Goal: Task Accomplishment & Management: Use online tool/utility

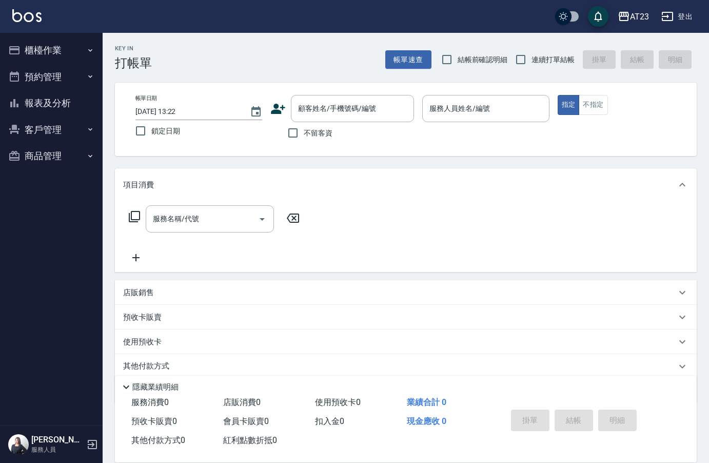
drag, startPoint x: 520, startPoint y: 56, endPoint x: 416, endPoint y: 102, distance: 112.5
click at [514, 58] on input "連續打單結帳" at bounding box center [521, 60] width 22 height 22
checkbox input "true"
drag, startPoint x: 297, startPoint y: 131, endPoint x: 648, endPoint y: 157, distance: 351.8
click at [297, 131] on input "不留客資" at bounding box center [293, 133] width 22 height 22
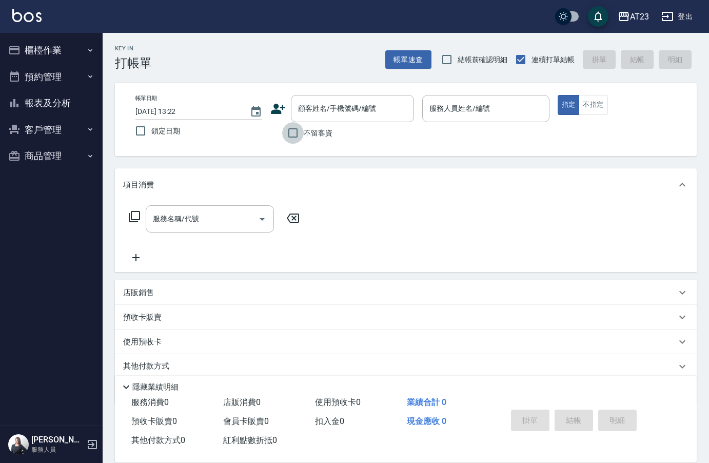
checkbox input "true"
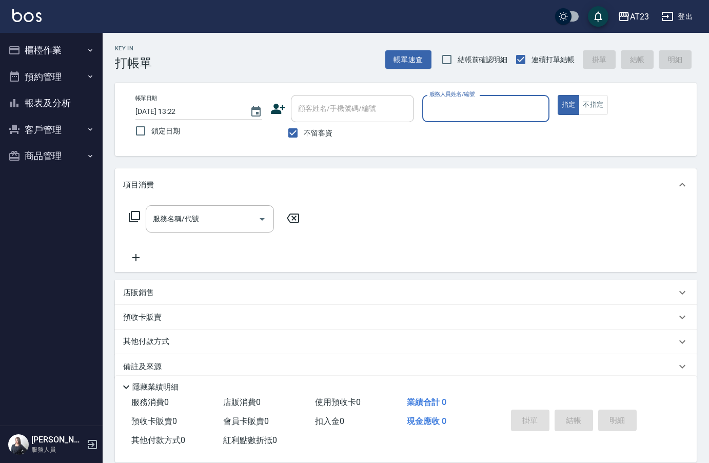
click at [501, 100] on input "服務人員姓名/編號" at bounding box center [485, 109] width 117 height 18
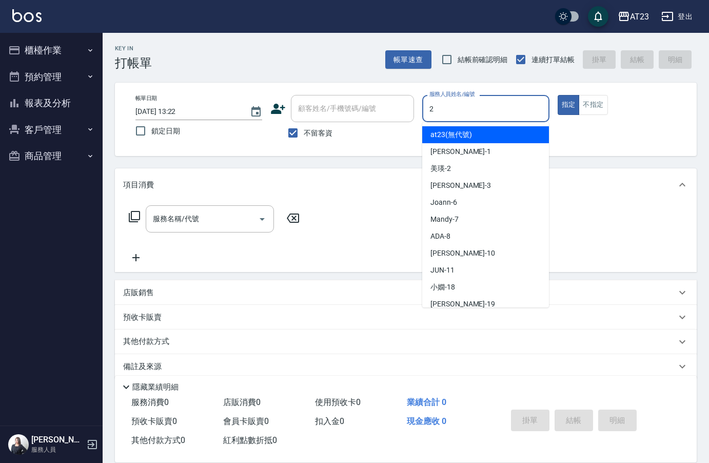
type input "美瑛-2"
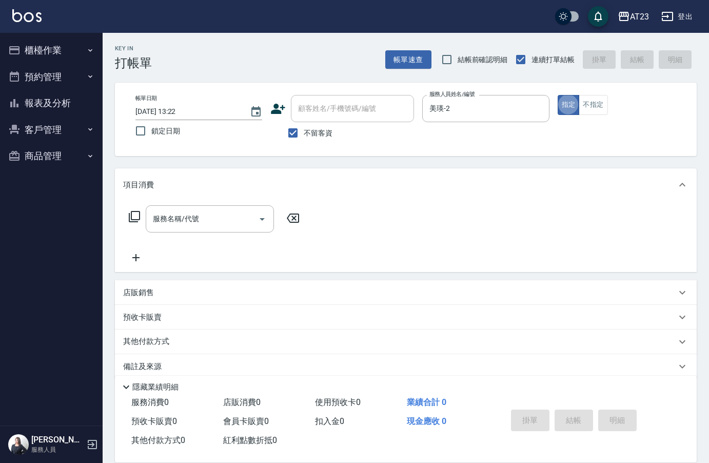
type button "true"
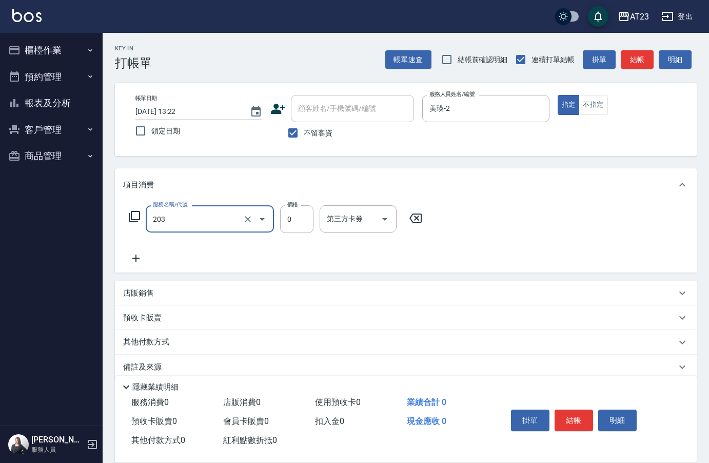
type input "使用洗髮卡(203)"
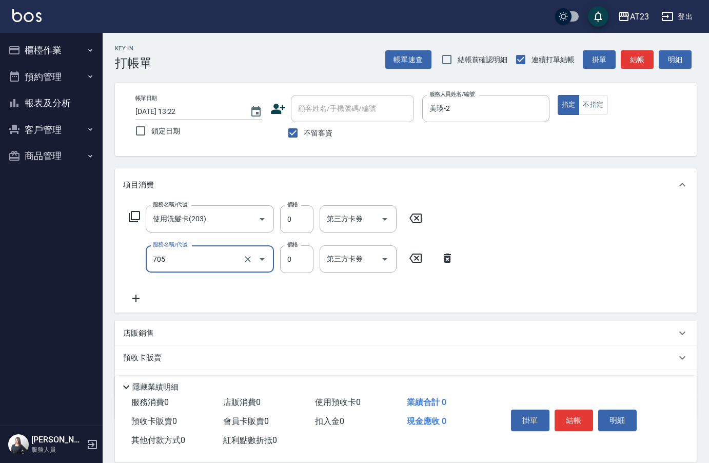
type input "互助50(705)"
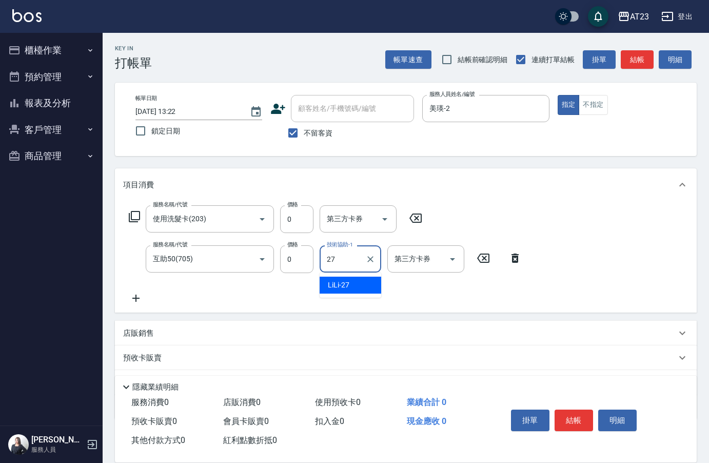
type input "LiLi-27"
click at [601, 417] on button "明細" at bounding box center [617, 420] width 38 height 22
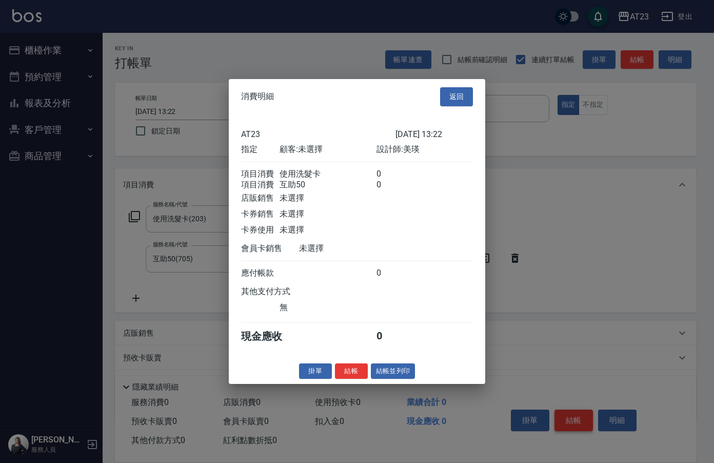
click at [572, 415] on div at bounding box center [357, 231] width 714 height 463
click at [360, 374] on button "結帳" at bounding box center [351, 371] width 33 height 16
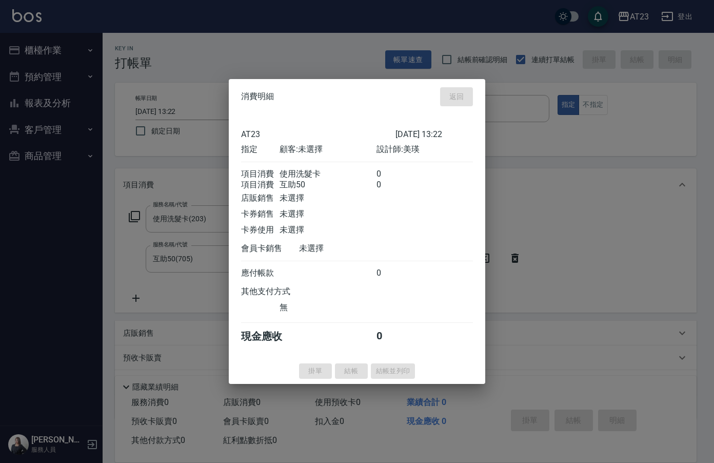
type input "[DATE] 15:07"
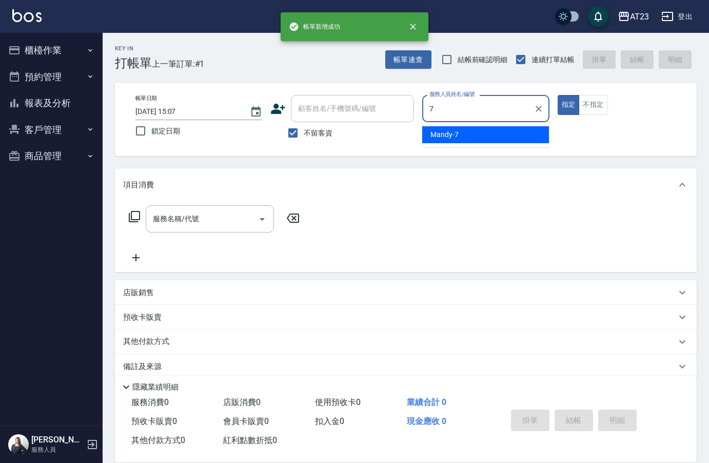
type input "Mandy-7"
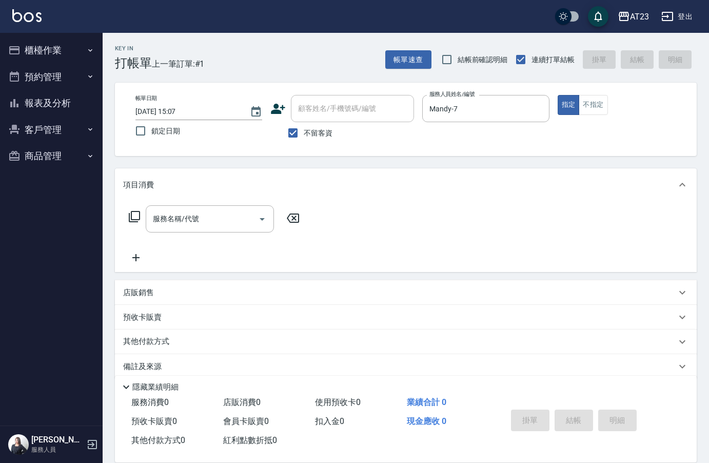
click at [134, 209] on div "服務名稱/代號 服務名稱/代號" at bounding box center [214, 218] width 183 height 27
click at [132, 218] on icon at bounding box center [134, 216] width 11 height 11
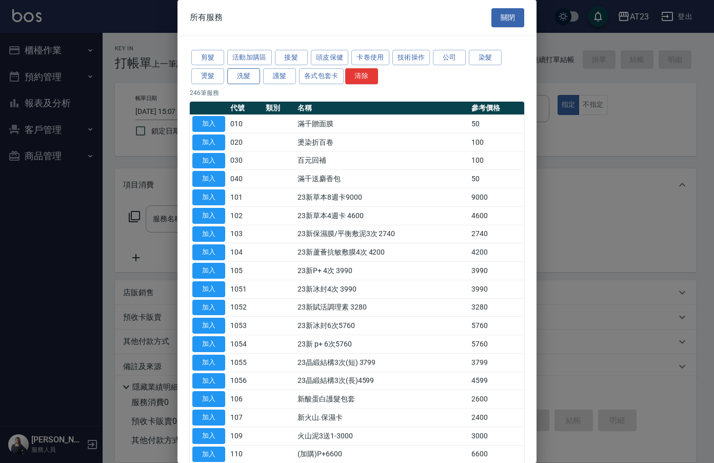
click at [246, 74] on button "洗髮" at bounding box center [243, 76] width 33 height 16
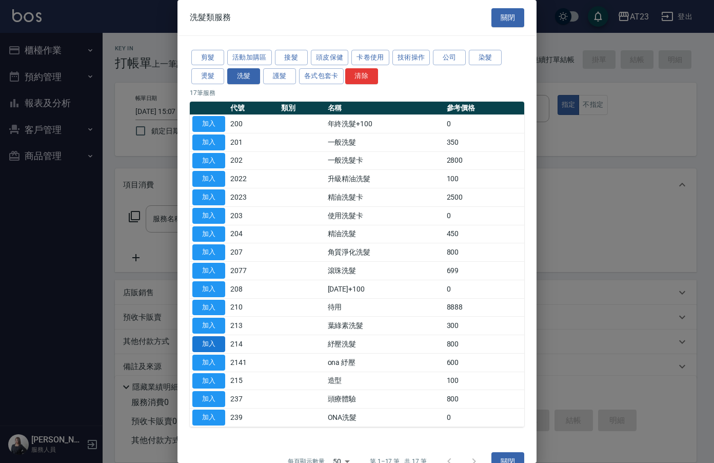
click at [213, 339] on button "加入" at bounding box center [208, 344] width 33 height 16
type input "紓壓洗髮(214)"
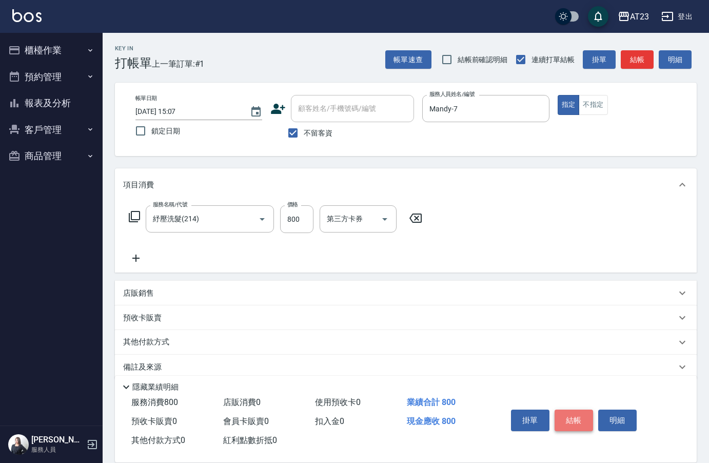
click at [561, 412] on button "結帳" at bounding box center [573, 420] width 38 height 22
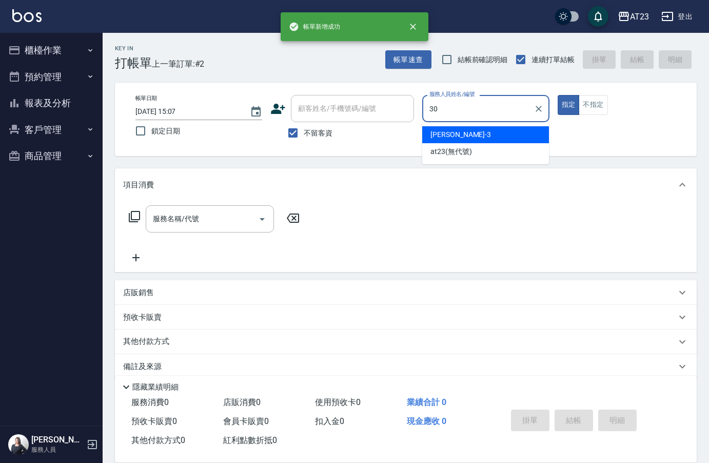
type input "Penny-30"
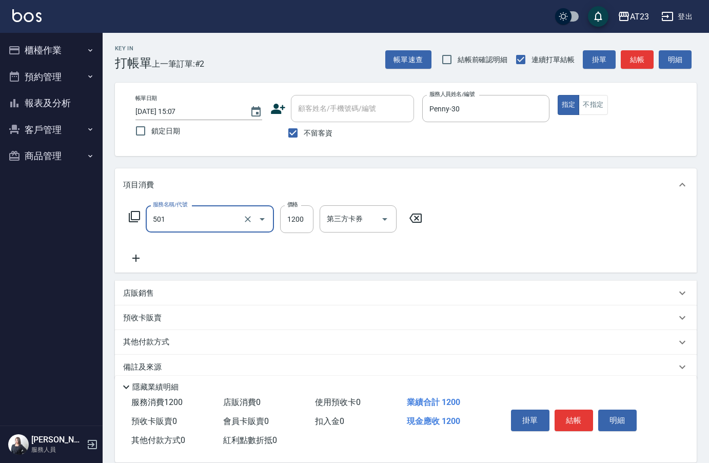
type input "染髮(501)"
type input "599"
click at [571, 411] on button "結帳" at bounding box center [573, 420] width 38 height 22
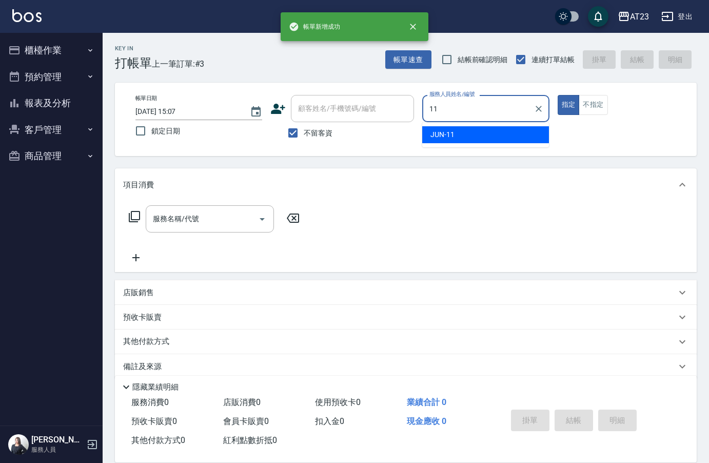
type input "JUN-11"
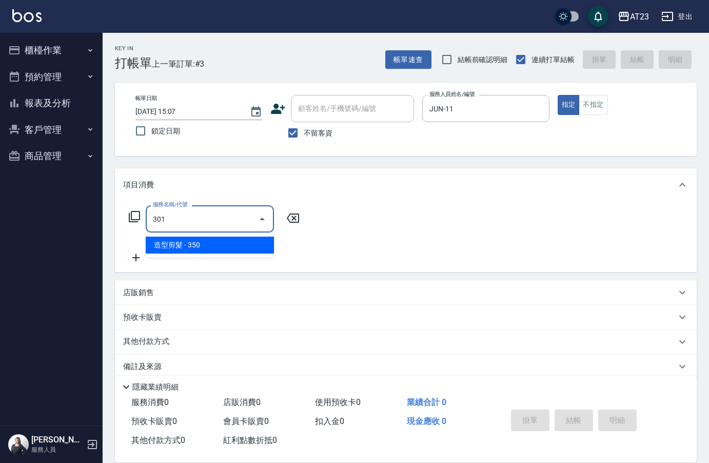
type input "造型剪髮(301)"
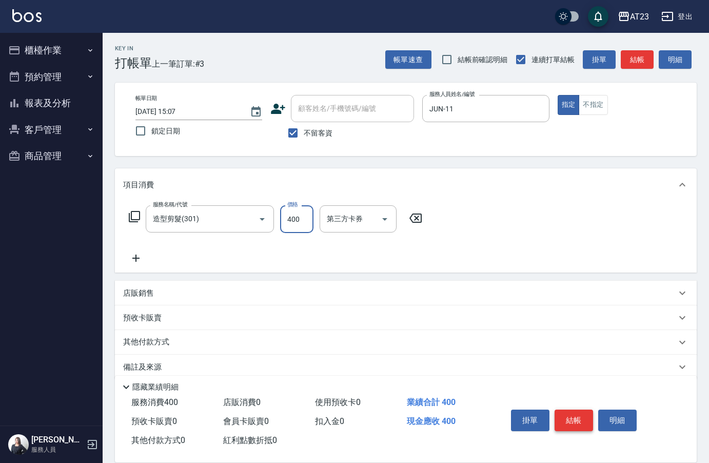
type input "400"
click at [571, 411] on button "結帳" at bounding box center [573, 420] width 38 height 22
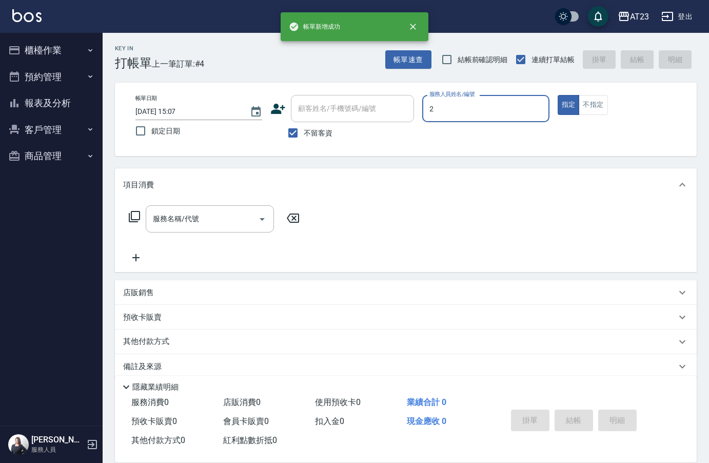
type input "美瑛-2"
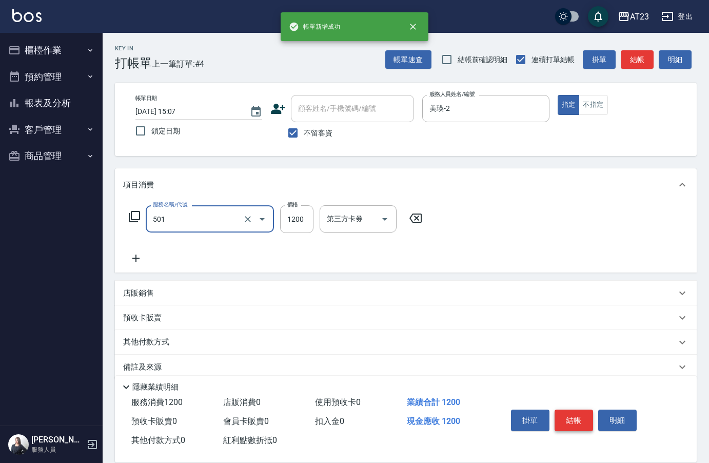
type input "染髮(501)"
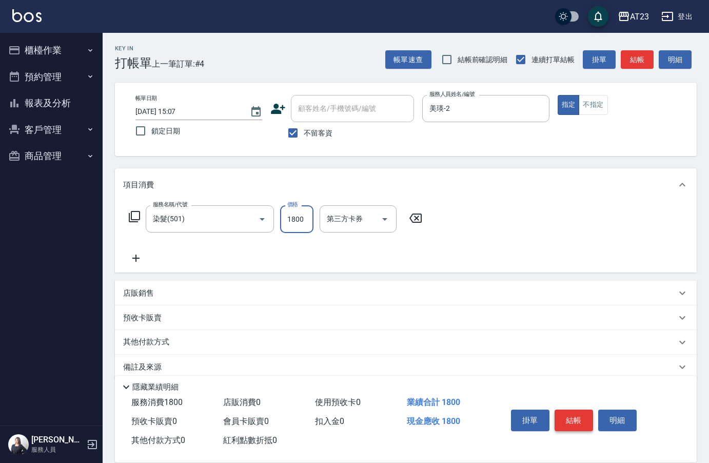
type input "1800"
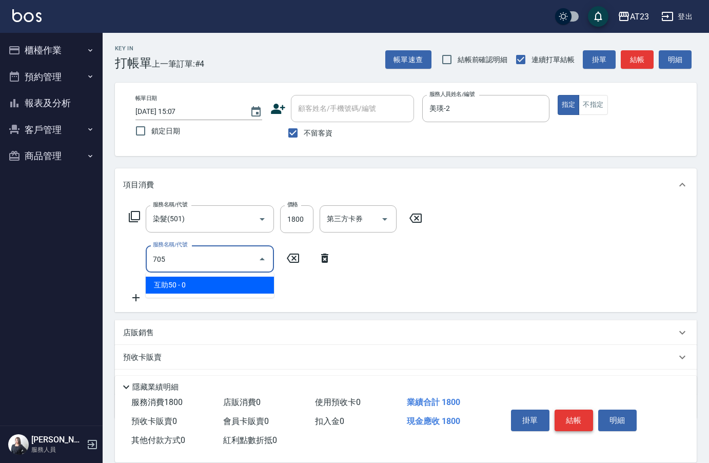
type input "互助50(705)"
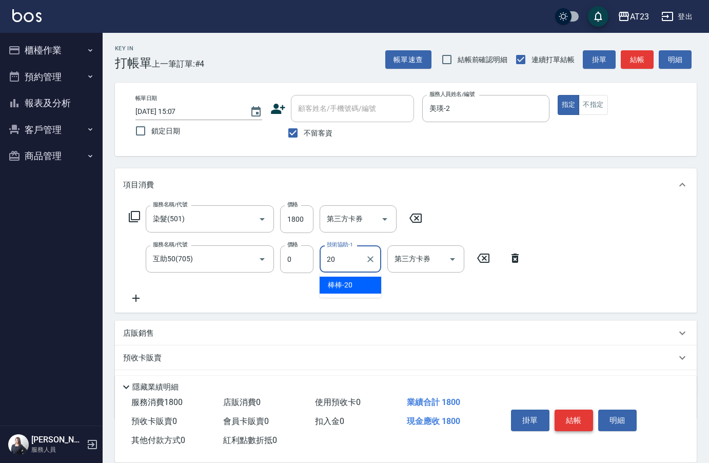
type input "棒棒-20"
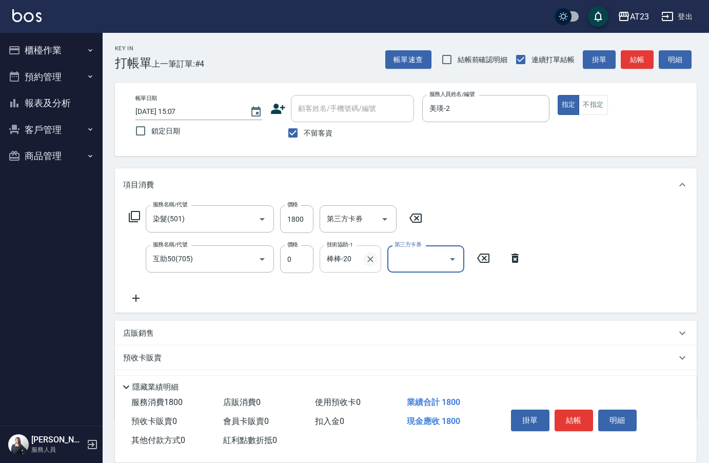
click at [365, 262] on button "Clear" at bounding box center [370, 259] width 14 height 14
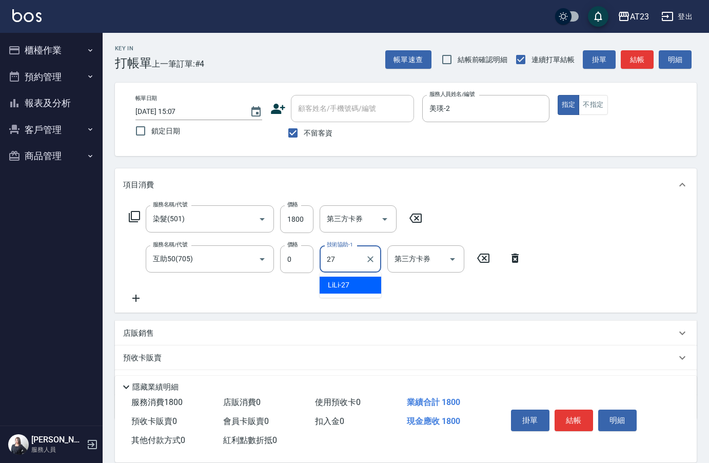
type input "LiLi-27"
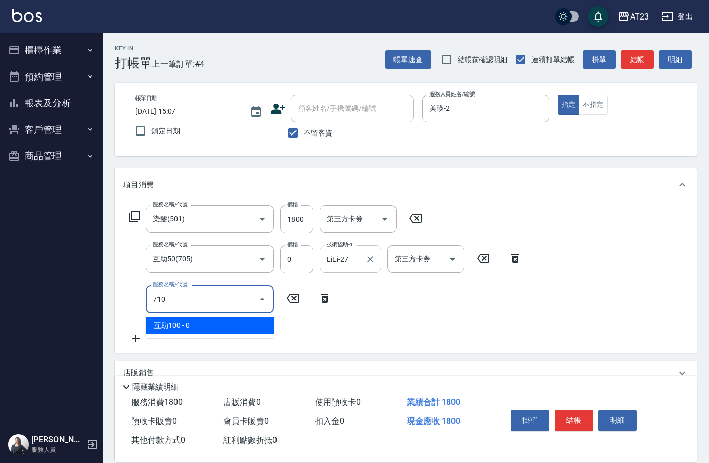
type input "互助100(710)"
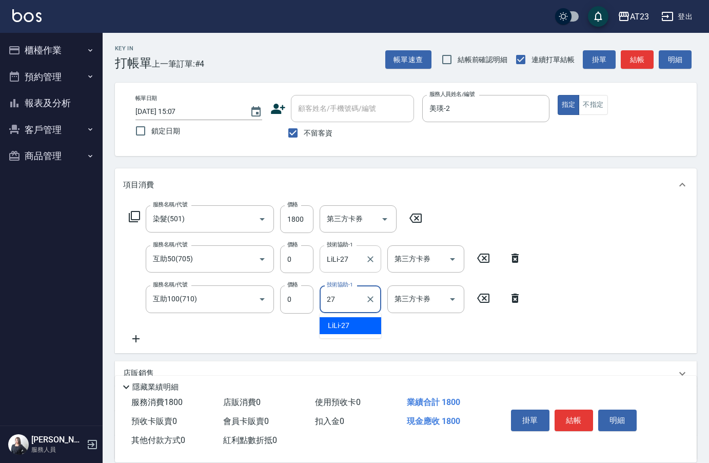
type input "LiLi-27"
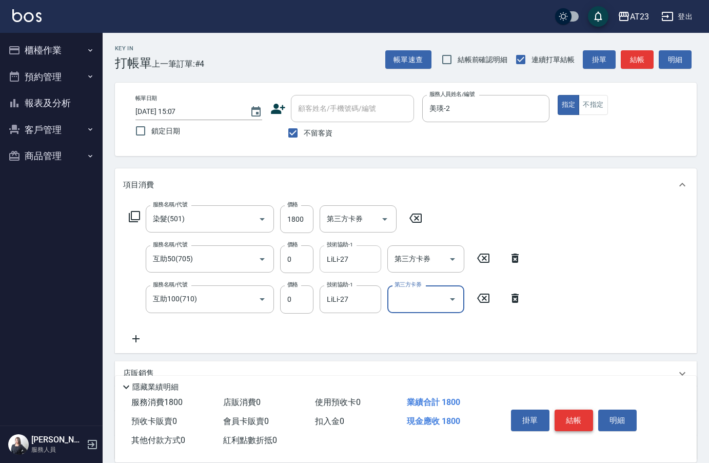
click at [574, 414] on button "結帳" at bounding box center [573, 420] width 38 height 22
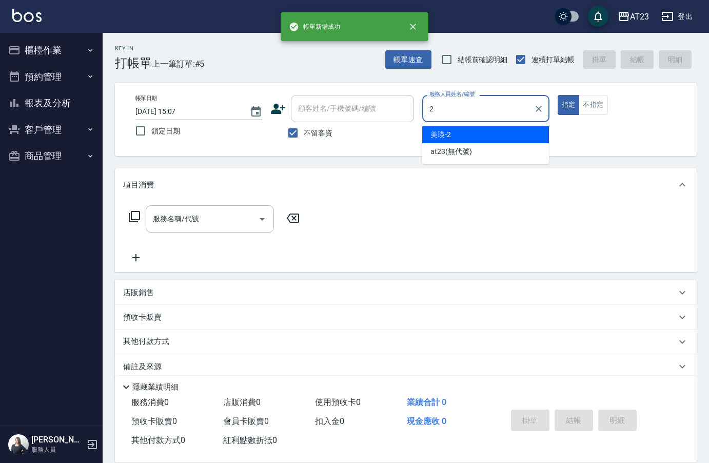
type input "美瑛-2"
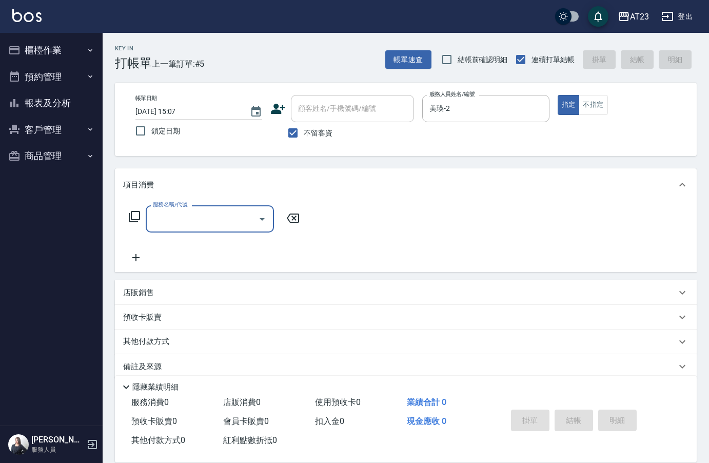
type input "4"
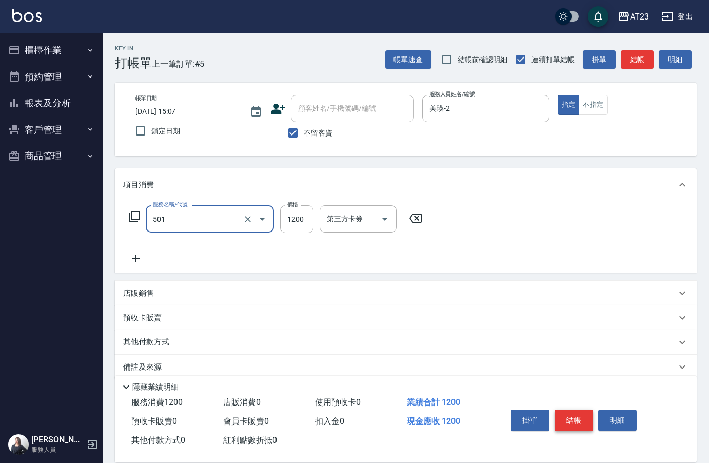
type input "染髮(501)"
type input "1800"
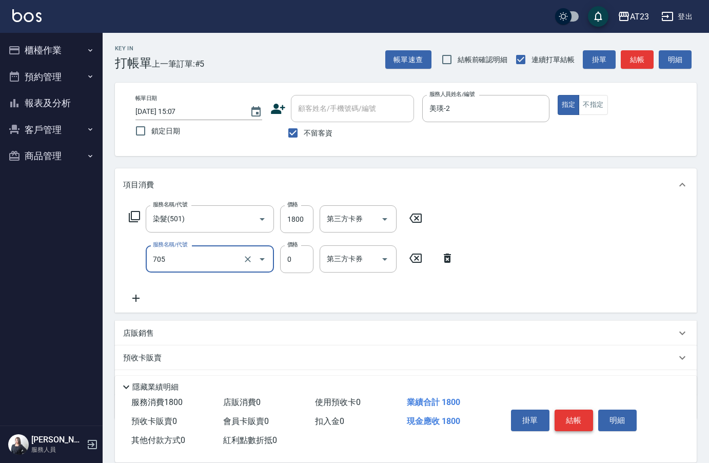
type input "互助50(705)"
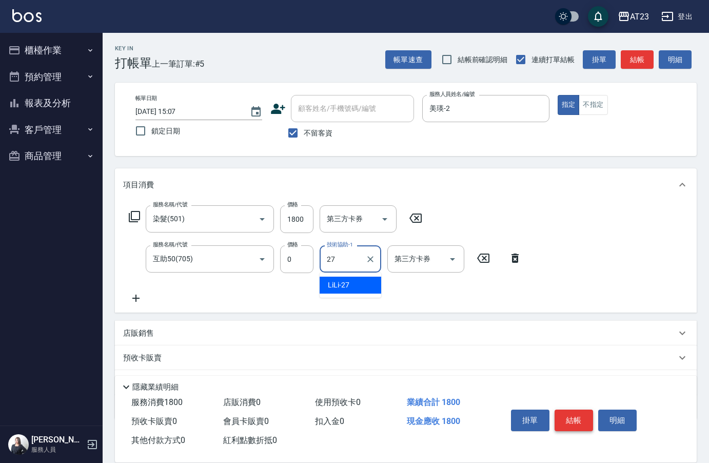
type input "LiLi-27"
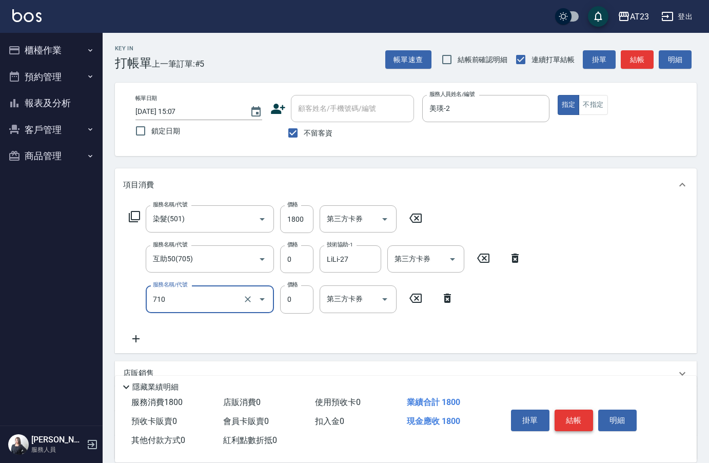
type input "互助100(710)"
type input "0"
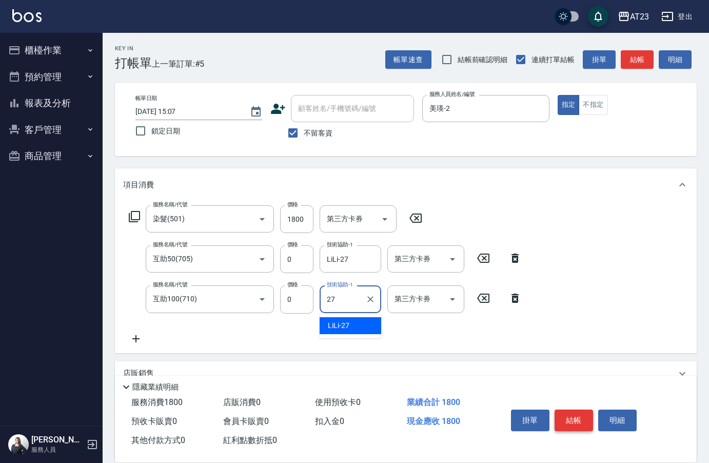
type input "LiLi-27"
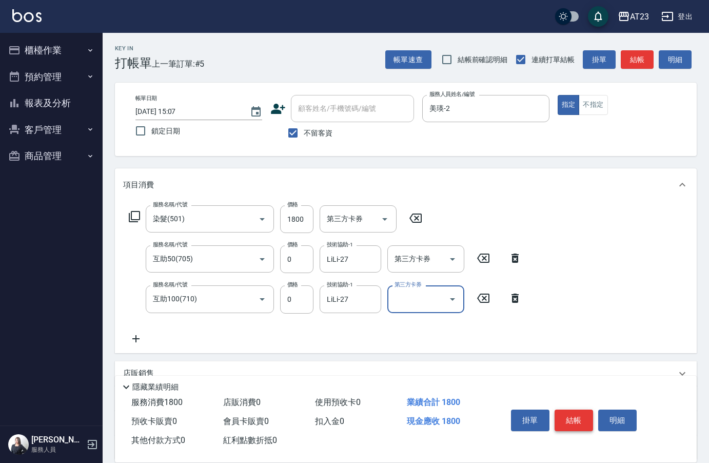
click at [575, 415] on button "結帳" at bounding box center [573, 420] width 38 height 22
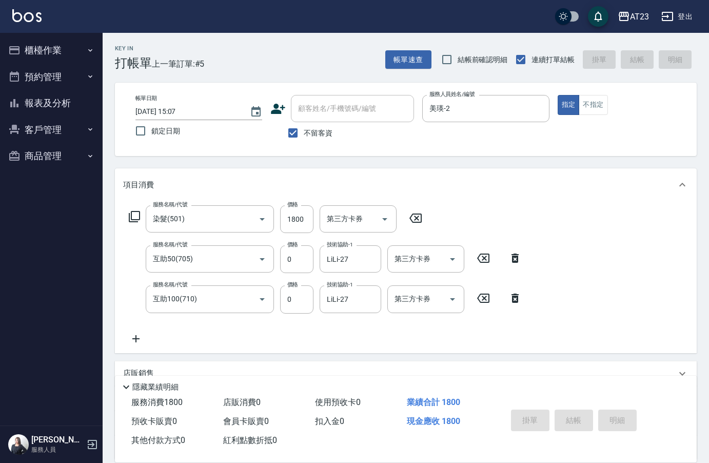
type input "[DATE] 15:08"
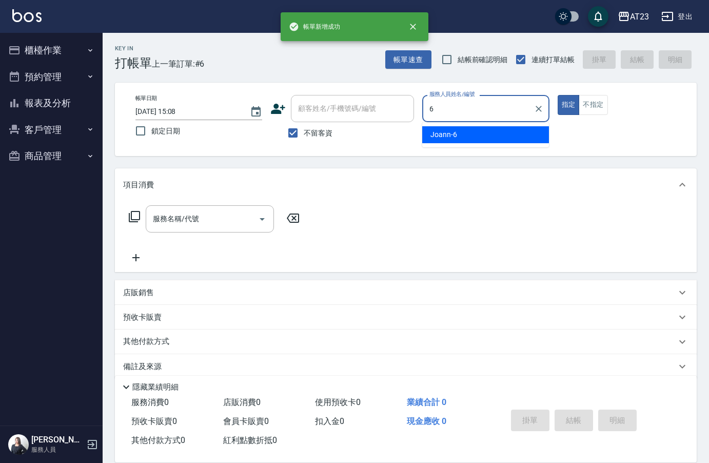
type input "Joann-6"
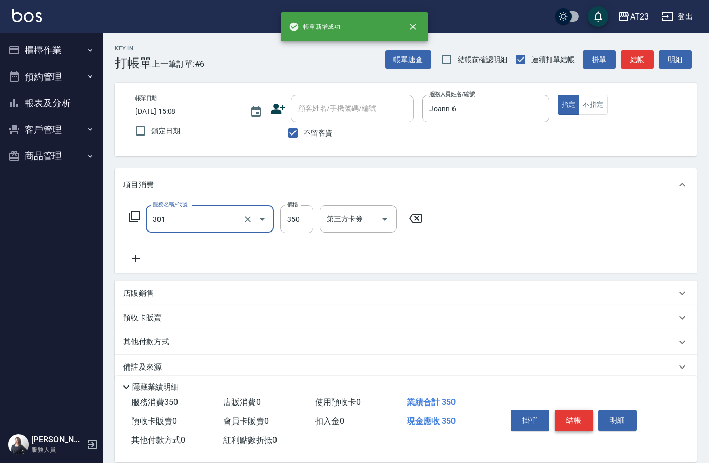
type input "造型剪髮(301)"
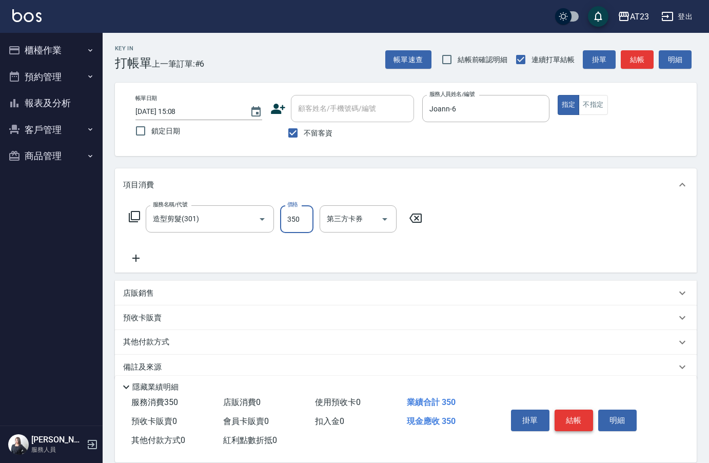
click at [575, 415] on button "結帳" at bounding box center [573, 420] width 38 height 22
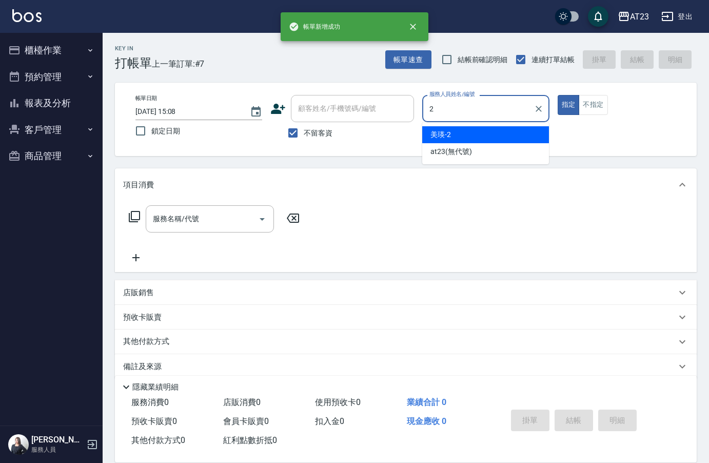
type input "美瑛-2"
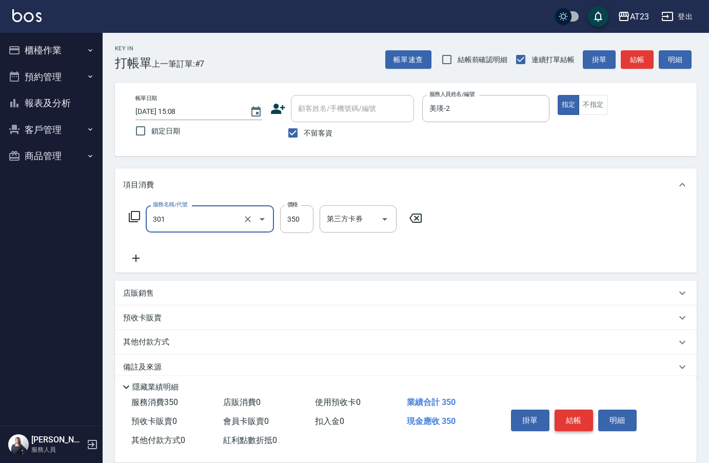
type input "造型剪髮(301)"
type input "500"
click at [575, 415] on button "結帳" at bounding box center [573, 420] width 38 height 22
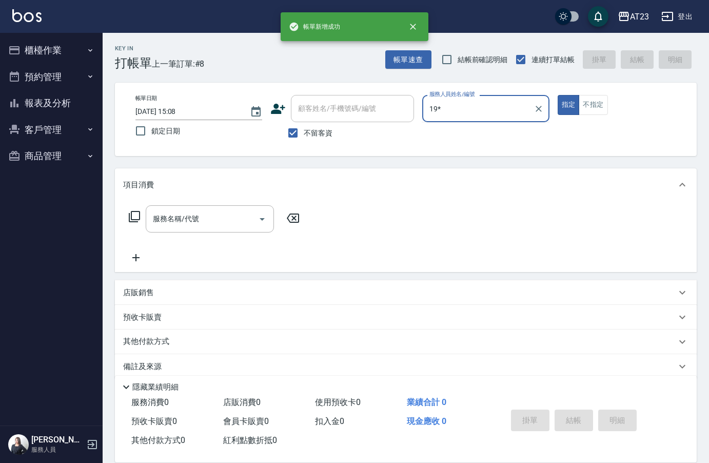
type input "19*"
click at [558, 95] on button "指定" at bounding box center [569, 105] width 22 height 20
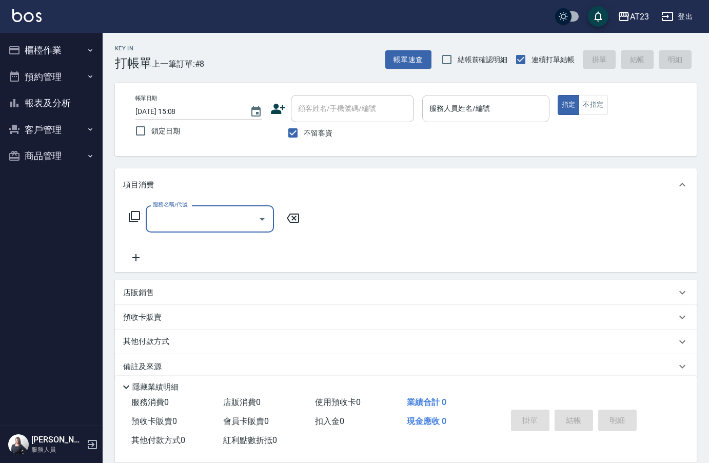
click at [477, 114] on input "服務人員姓名/編號" at bounding box center [485, 109] width 117 height 18
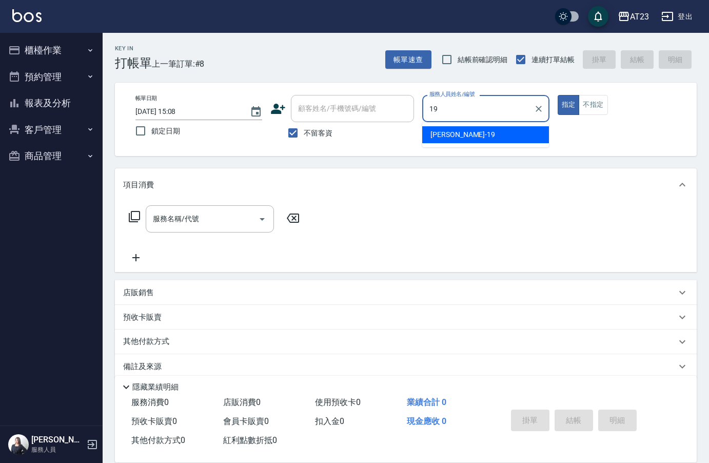
type input "[PERSON_NAME]-19"
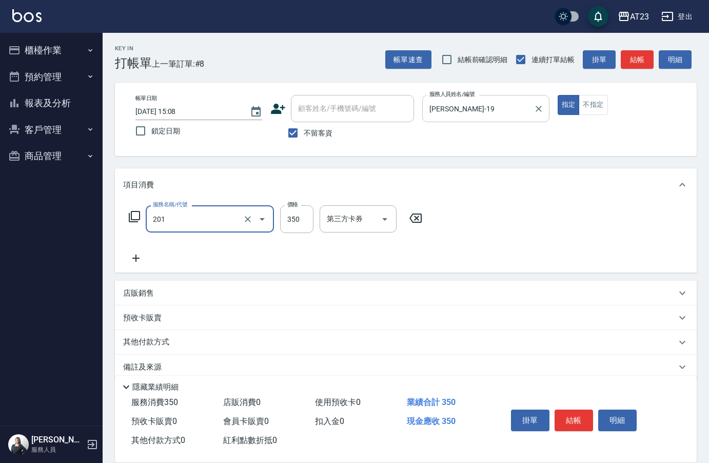
type input "一般洗髮(201)"
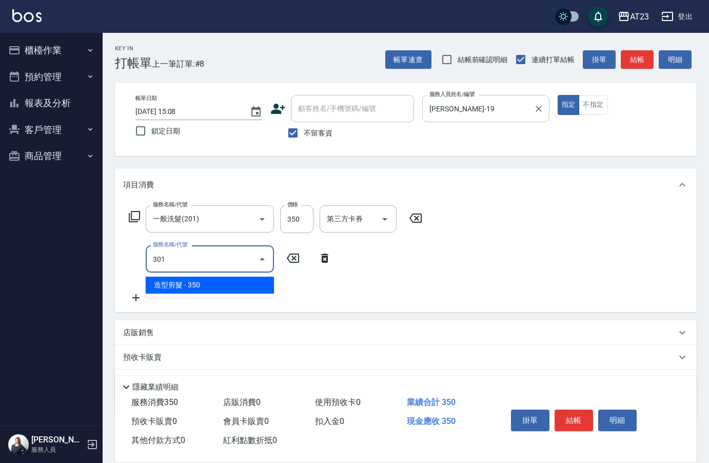
type input "造型剪髮(301)"
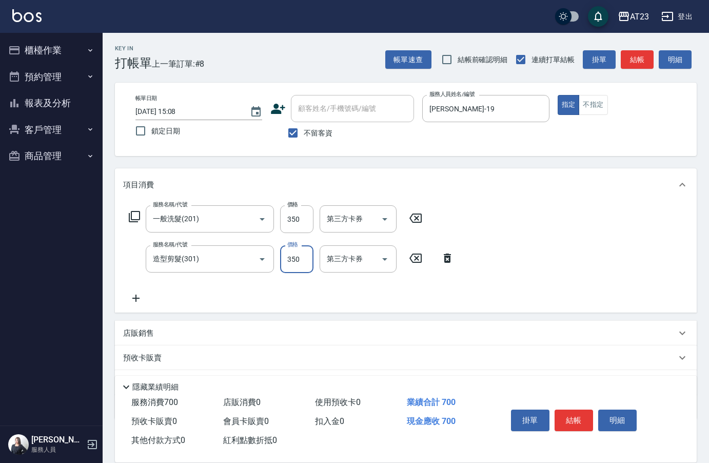
click at [137, 212] on icon at bounding box center [134, 216] width 11 height 11
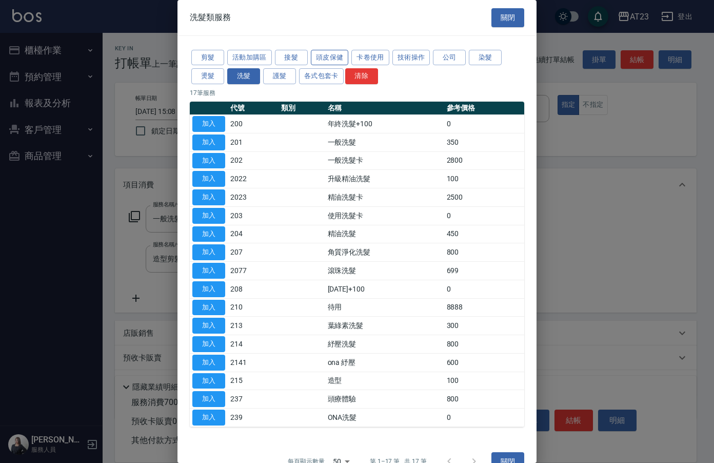
click at [327, 54] on button "頭皮保健" at bounding box center [330, 58] width 38 height 16
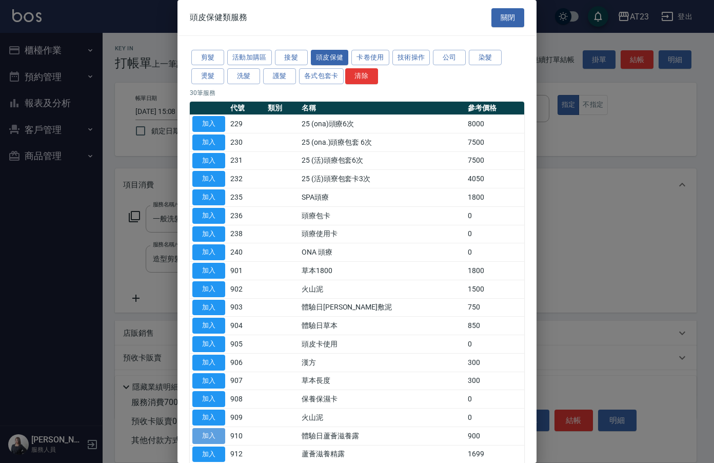
click at [201, 434] on button "加入" at bounding box center [208, 436] width 33 height 16
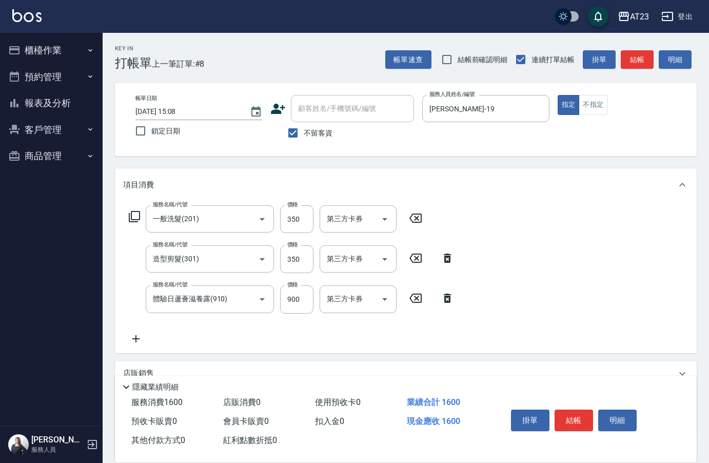
click at [130, 341] on icon at bounding box center [136, 338] width 26 height 12
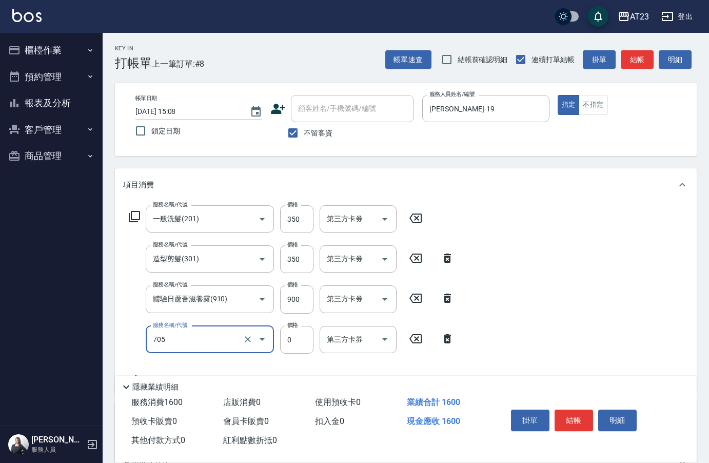
type input "互助50(705)"
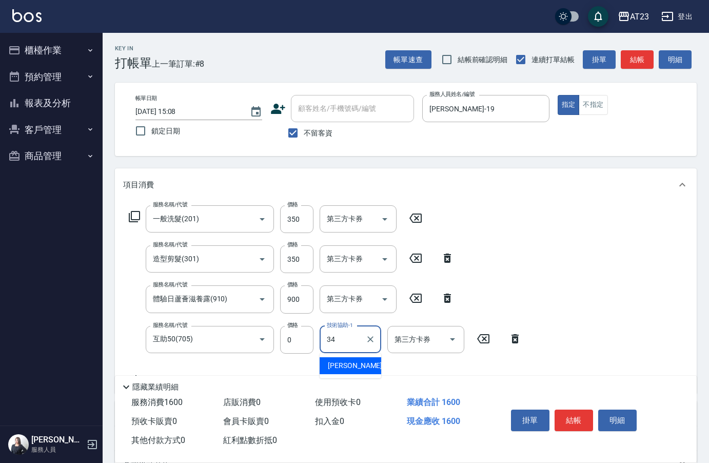
type input "[PERSON_NAME]-34"
drag, startPoint x: 581, startPoint y: 418, endPoint x: 583, endPoint y: 407, distance: 11.0
click at [583, 409] on button "結帳" at bounding box center [573, 420] width 38 height 22
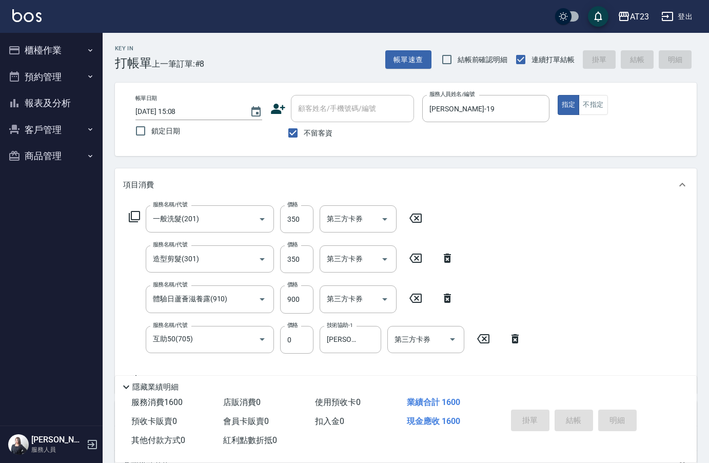
type input "[DATE] 15:09"
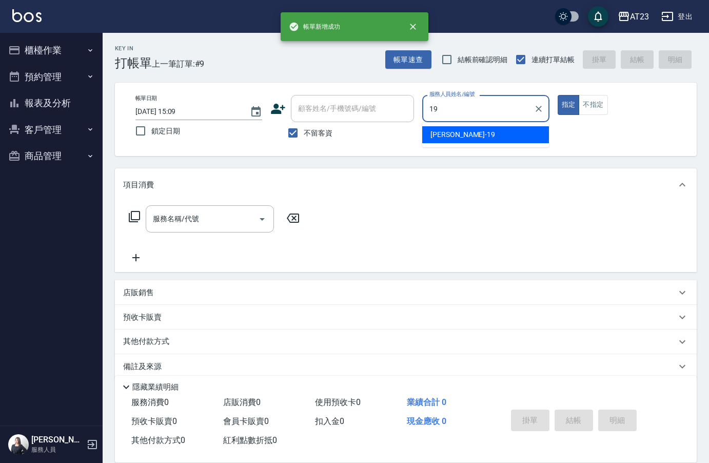
type input "[PERSON_NAME]-19"
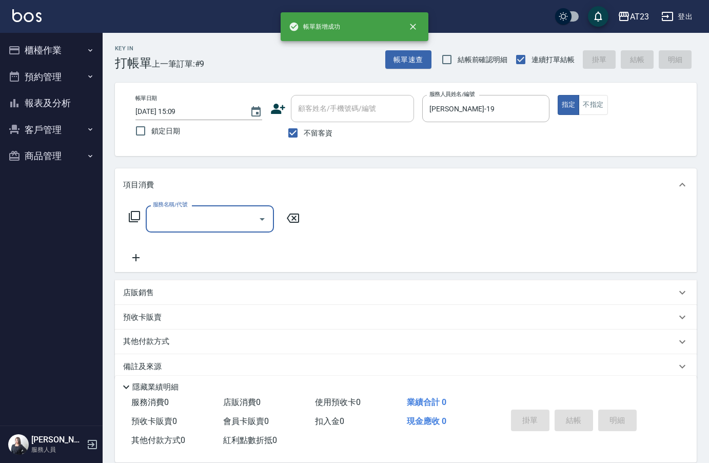
type input "2"
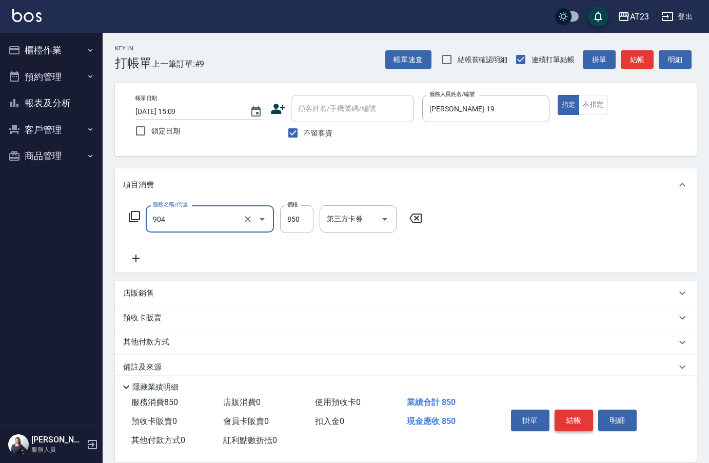
type input "體驗日草本(904)"
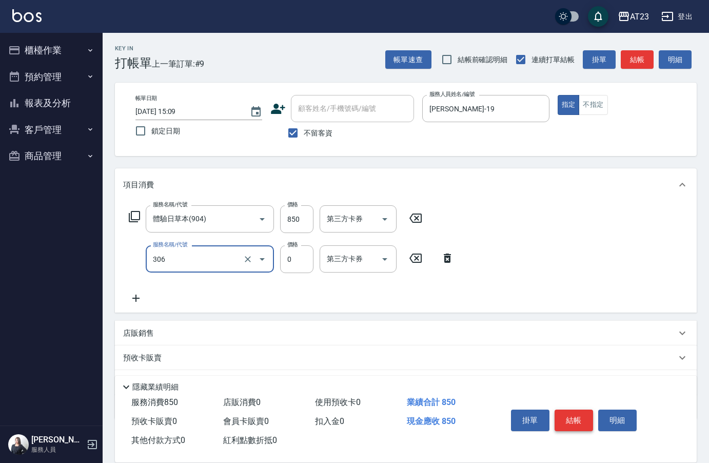
type input "剪髮卡(306)"
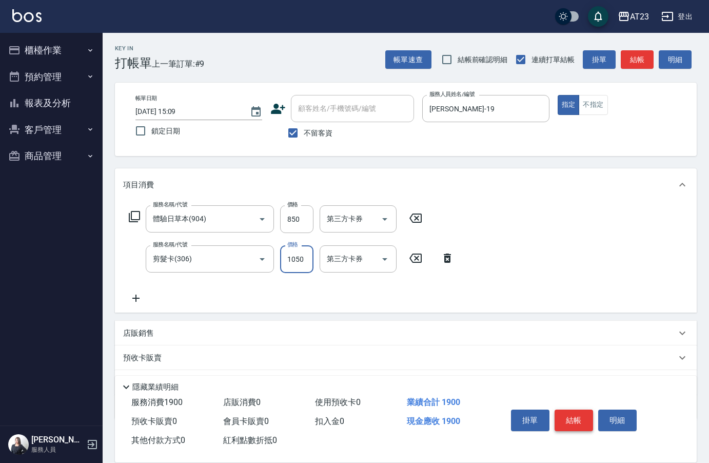
type input "1050"
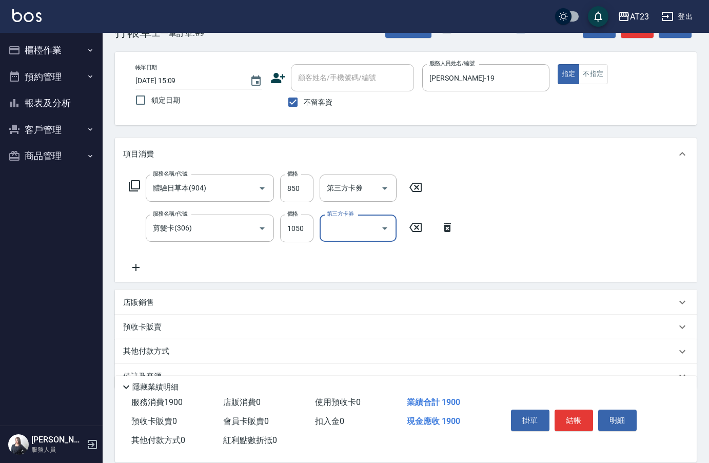
scroll to position [55, 0]
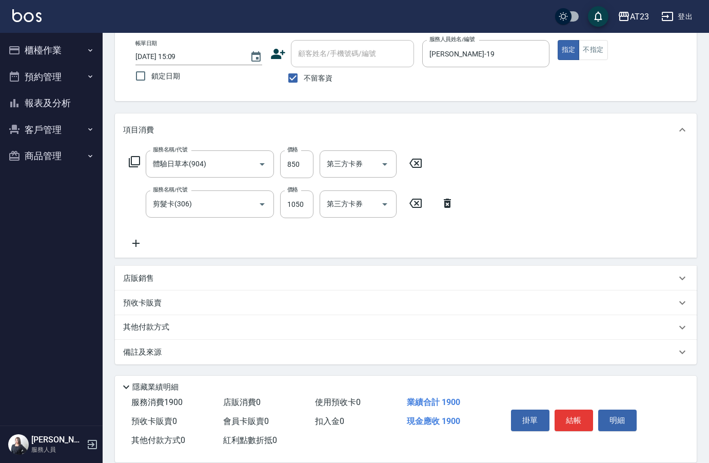
click at [181, 325] on div "其他付款方式" at bounding box center [399, 327] width 553 height 11
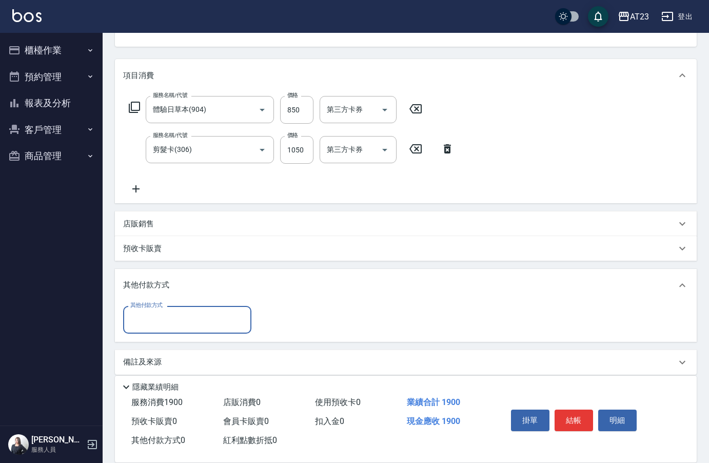
scroll to position [114, 0]
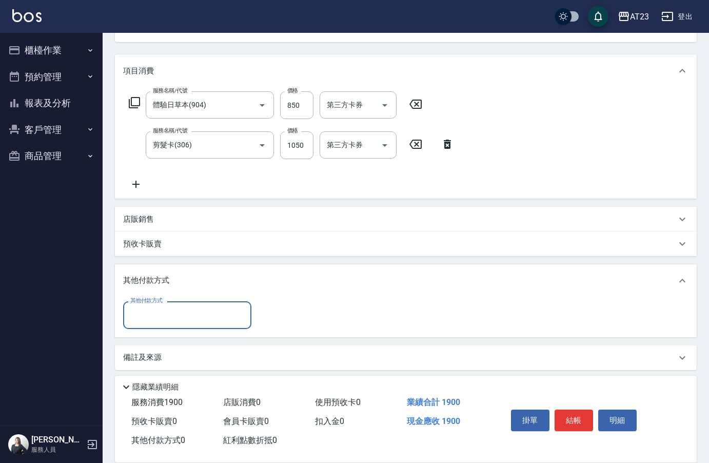
click at [187, 305] on div "其他付款方式" at bounding box center [187, 314] width 128 height 27
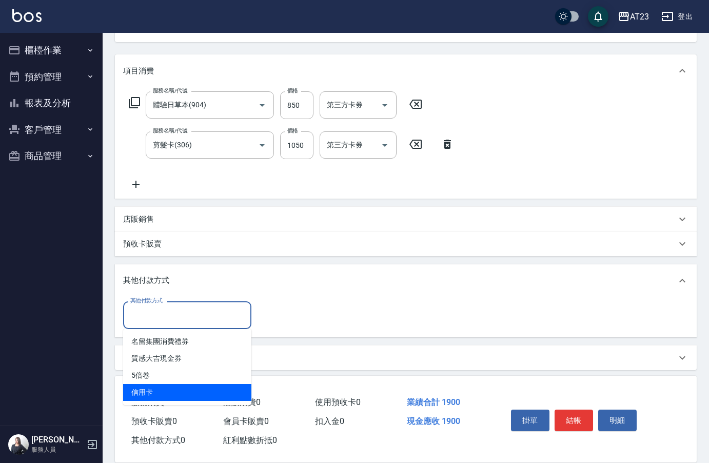
click at [154, 385] on span "信用卡" at bounding box center [187, 392] width 128 height 17
type input "信用卡"
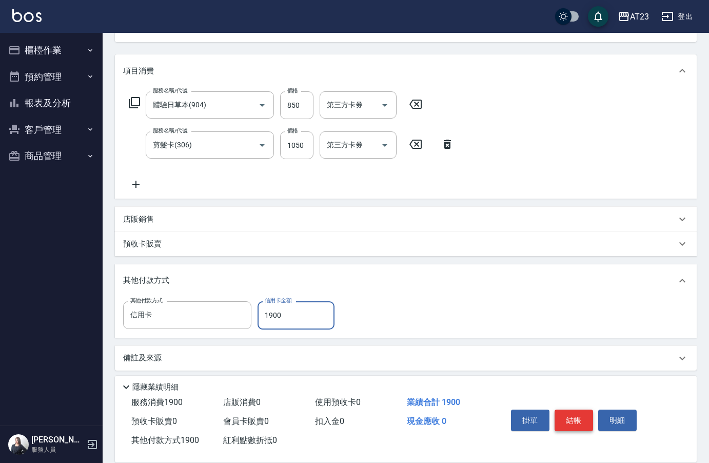
type input "1900"
click at [585, 409] on button "結帳" at bounding box center [573, 420] width 38 height 22
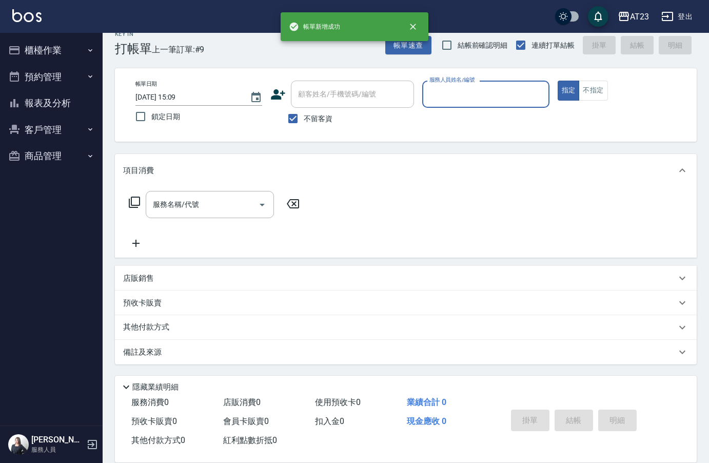
scroll to position [14, 0]
type input "Joann-6"
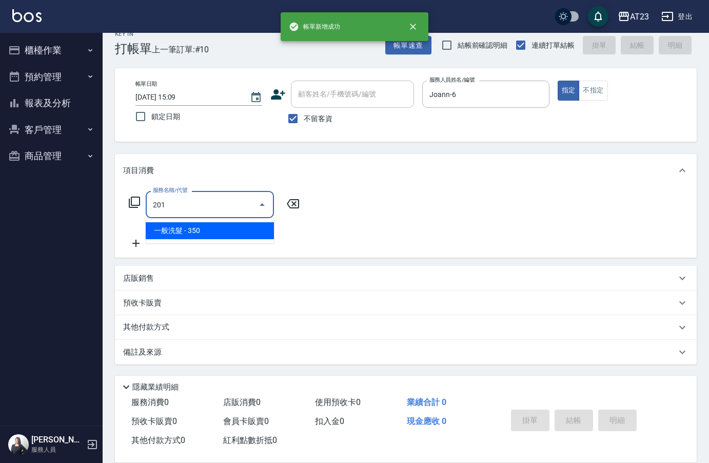
type input "一般洗髮(201)"
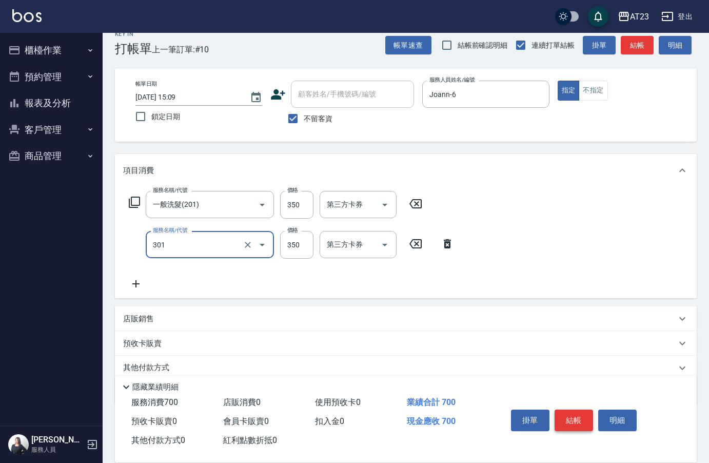
type input "造型剪髮(301)"
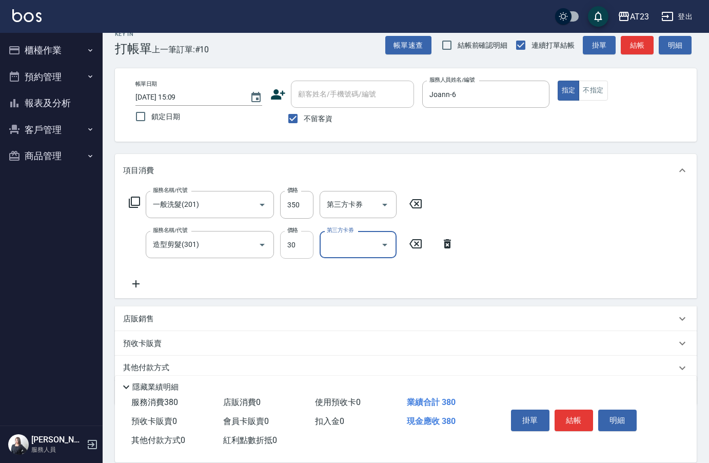
click at [294, 250] on input "30" at bounding box center [296, 245] width 33 height 28
type input "300"
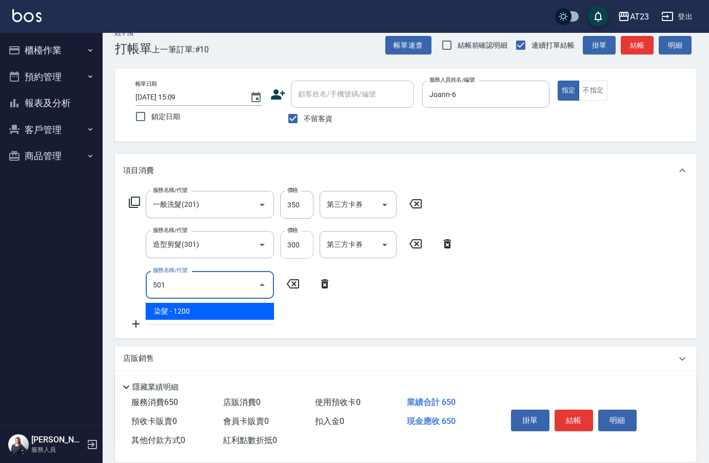
type input "染髮(501)"
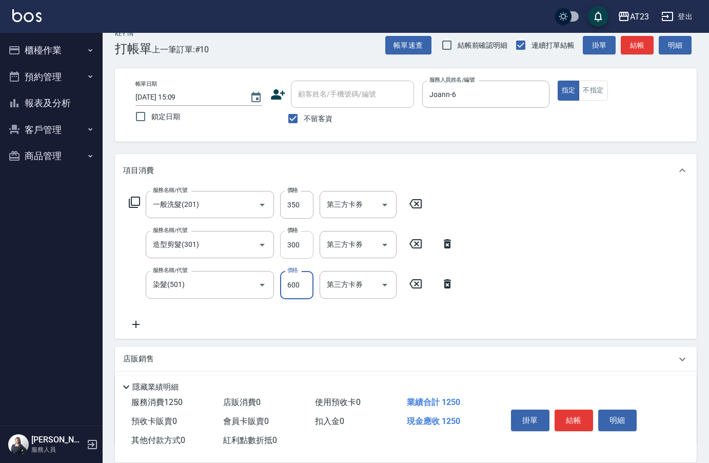
type input "600"
click at [445, 288] on icon at bounding box center [447, 283] width 7 height 9
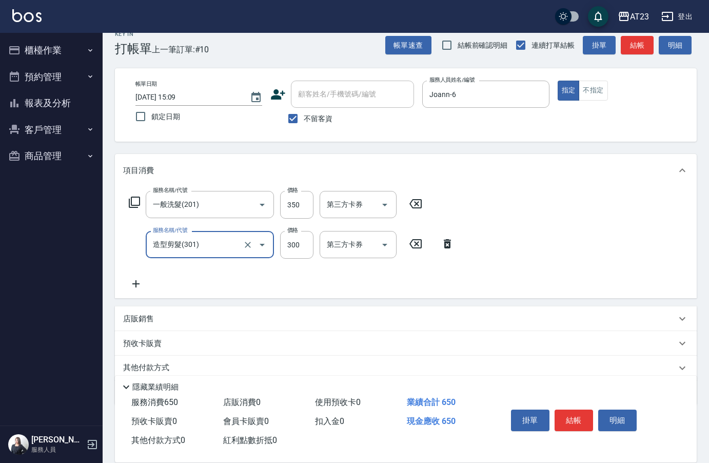
click at [132, 203] on icon at bounding box center [134, 202] width 12 height 12
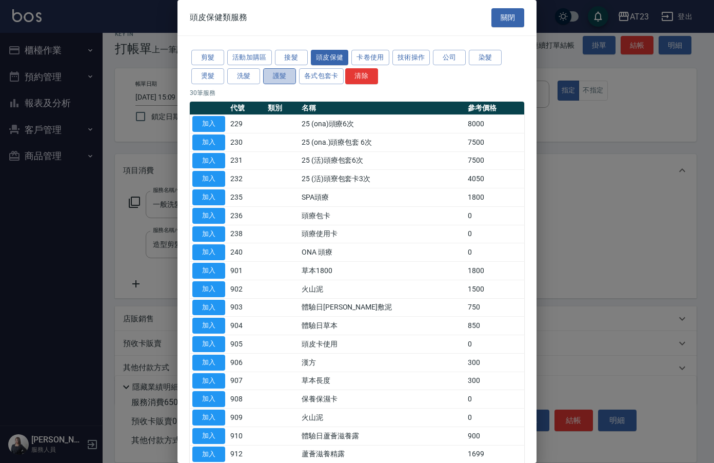
click at [282, 69] on button "護髮" at bounding box center [279, 76] width 33 height 16
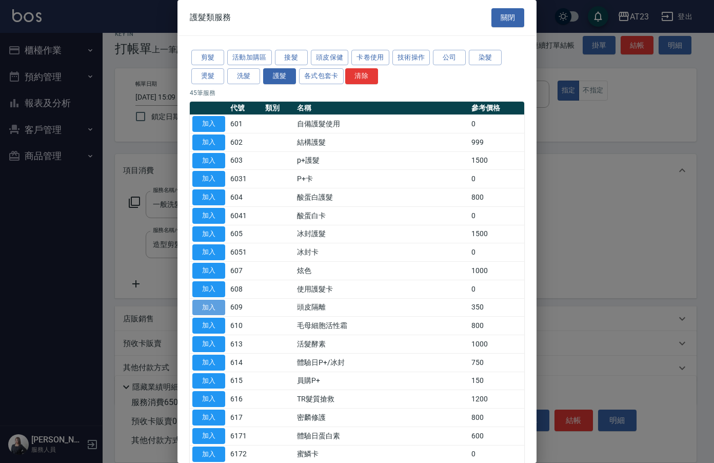
click at [207, 304] on button "加入" at bounding box center [208, 308] width 33 height 16
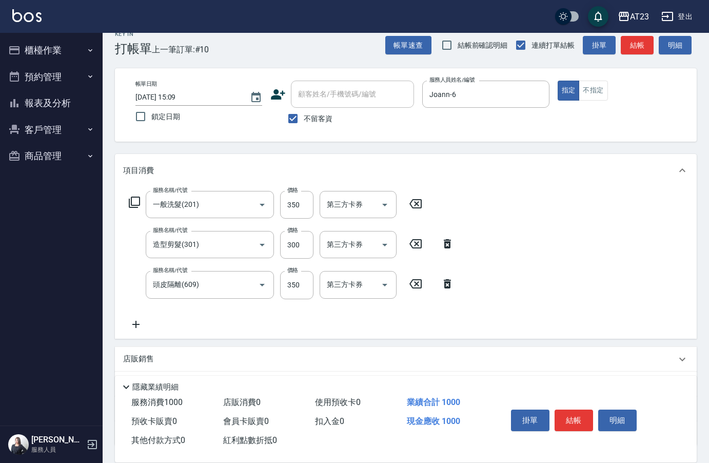
click at [130, 205] on icon at bounding box center [134, 202] width 12 height 12
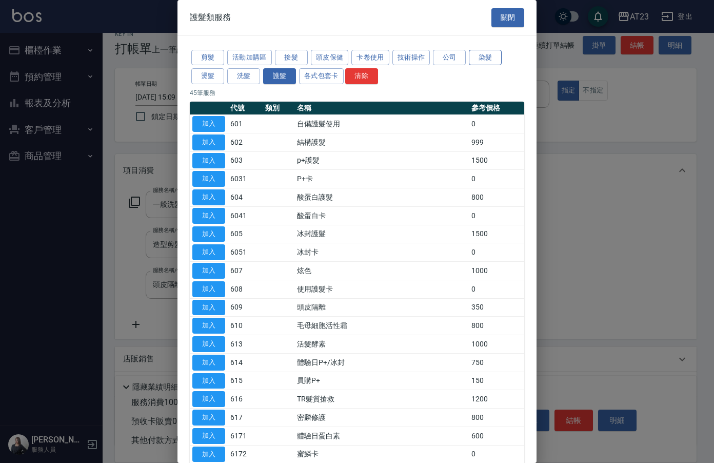
click at [479, 58] on button "染髮" at bounding box center [485, 58] width 33 height 16
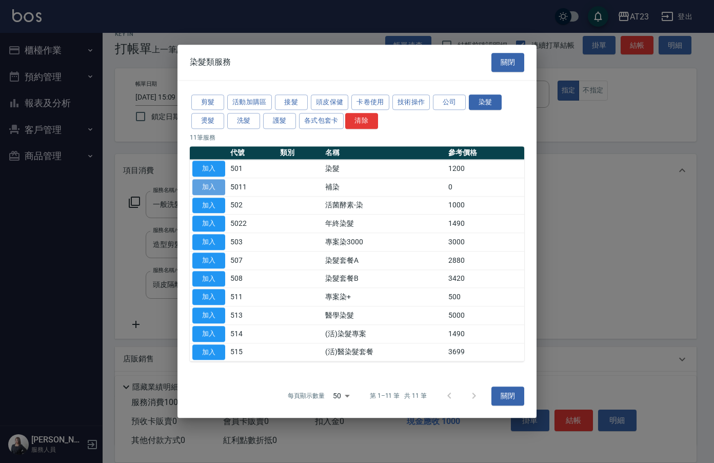
click at [220, 185] on button "加入" at bounding box center [208, 187] width 33 height 16
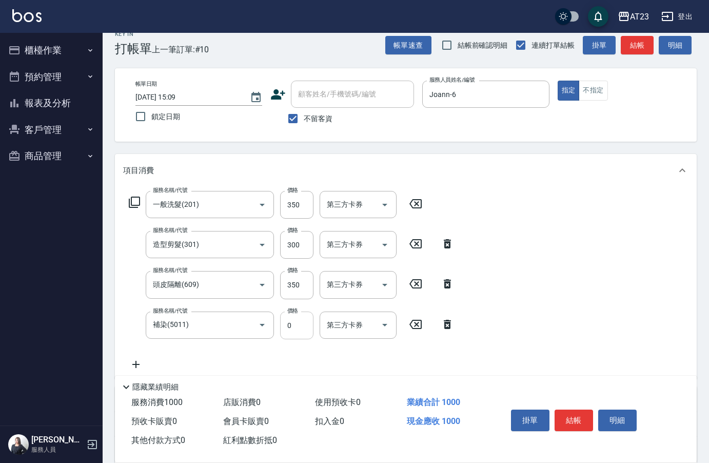
click at [305, 323] on input "0" at bounding box center [296, 325] width 33 height 28
type input "600"
click at [578, 422] on button "結帳" at bounding box center [573, 420] width 38 height 22
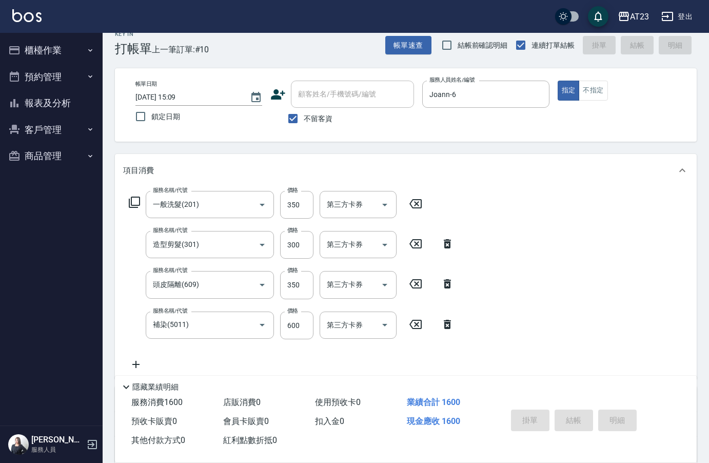
type input "[DATE] 15:10"
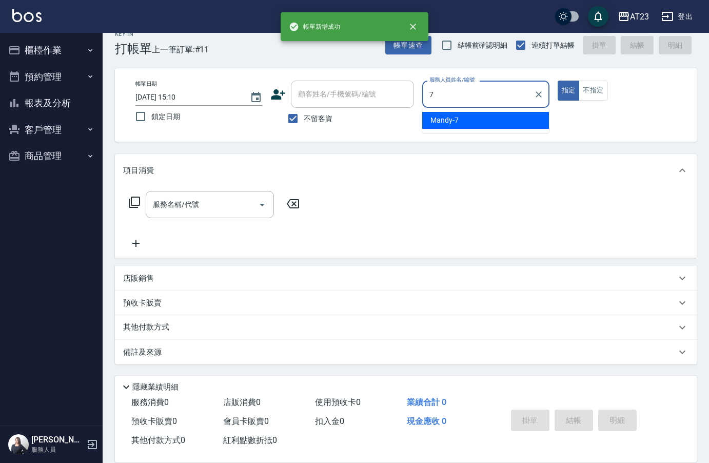
type input "Mandy-7"
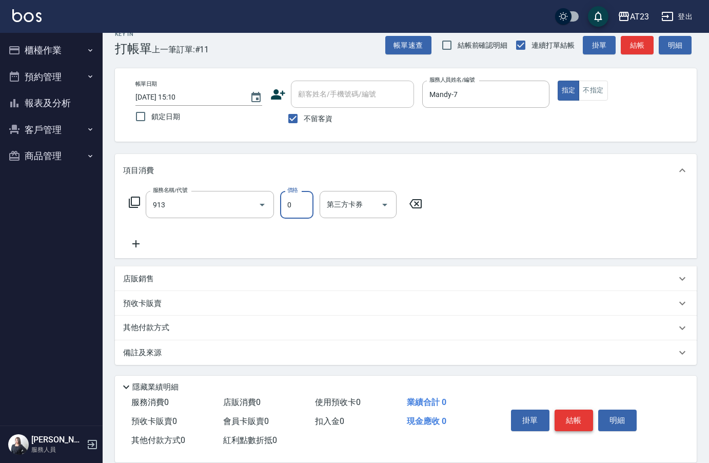
type input "蘆薈卡(913)"
click at [578, 422] on button "結帳" at bounding box center [573, 420] width 38 height 22
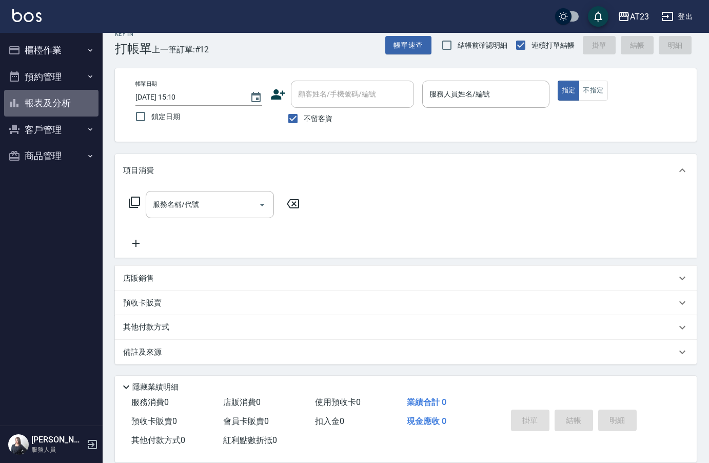
click at [61, 110] on button "報表及分析" at bounding box center [51, 103] width 94 height 27
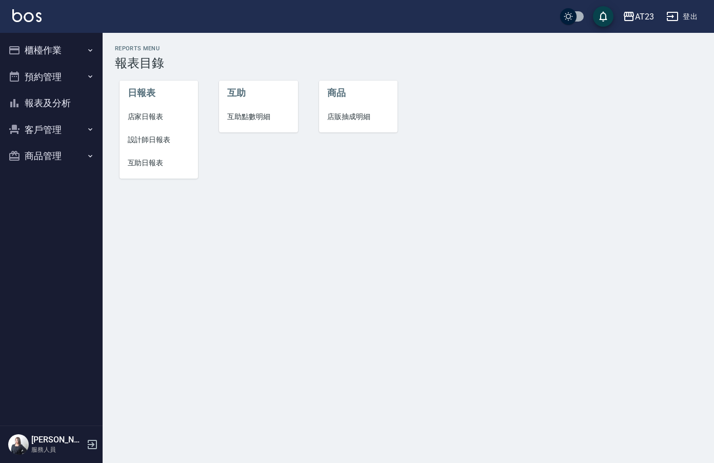
click at [176, 136] on span "設計師日報表" at bounding box center [159, 139] width 63 height 11
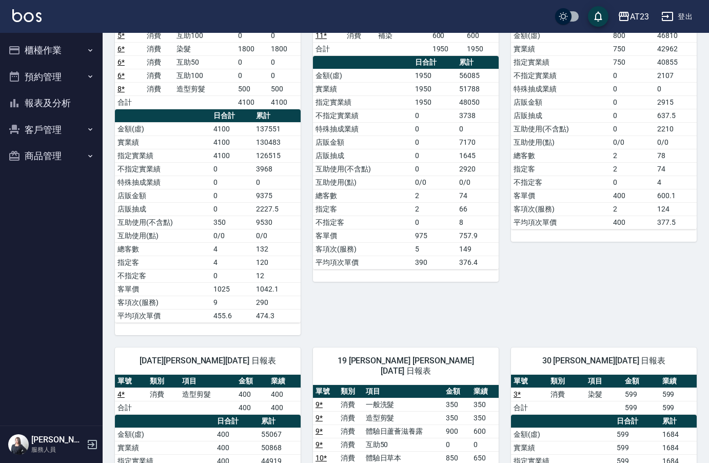
scroll to position [127, 0]
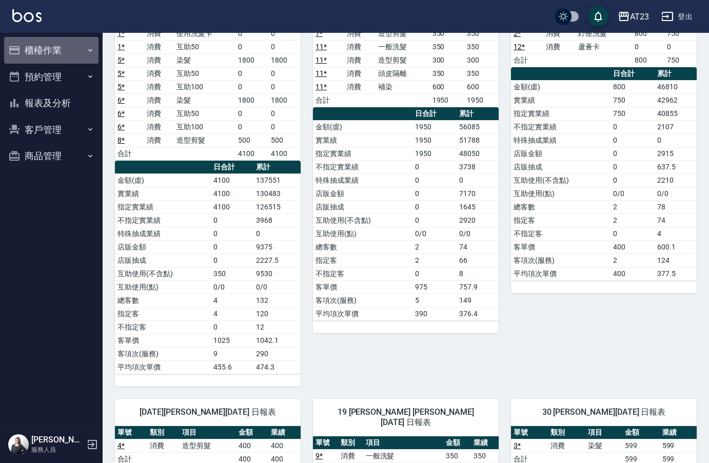
click at [52, 61] on button "櫃檯作業" at bounding box center [51, 50] width 94 height 27
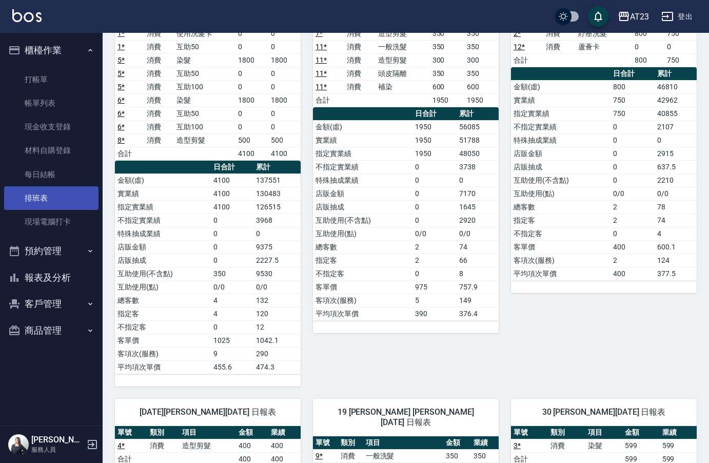
click at [39, 202] on link "排班表" at bounding box center [51, 198] width 94 height 24
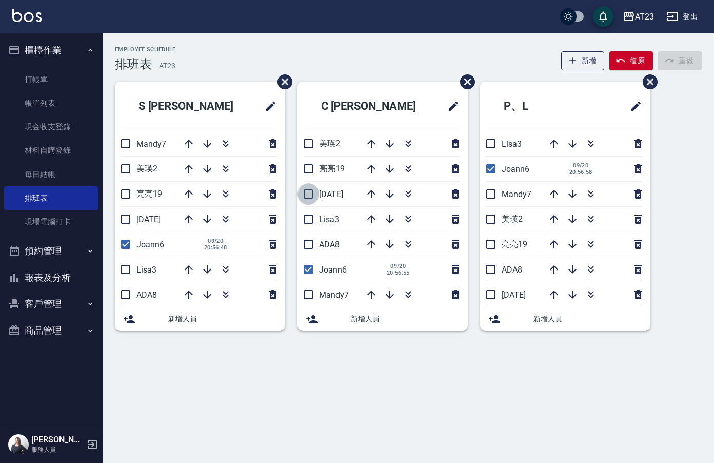
click at [309, 198] on input "checkbox" at bounding box center [308, 194] width 22 height 22
checkbox input "true"
click at [310, 268] on input "checkbox" at bounding box center [308, 270] width 22 height 22
checkbox input "false"
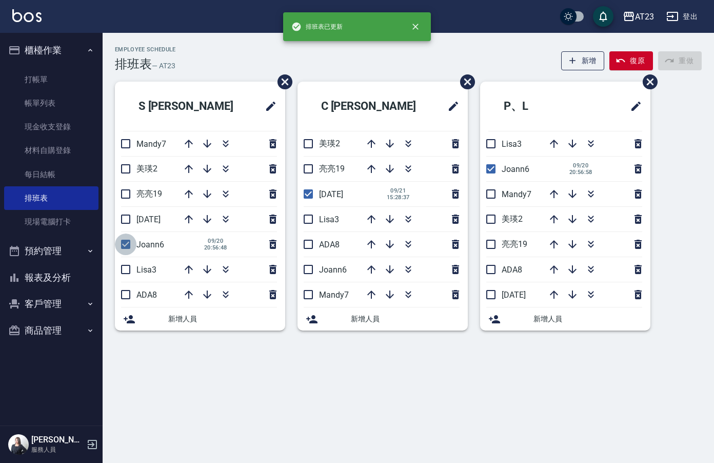
click at [125, 242] on input "checkbox" at bounding box center [126, 244] width 22 height 22
checkbox input "false"
click at [131, 216] on input "checkbox" at bounding box center [126, 219] width 22 height 22
checkbox input "true"
drag, startPoint x: 487, startPoint y: 295, endPoint x: 499, endPoint y: 288, distance: 13.7
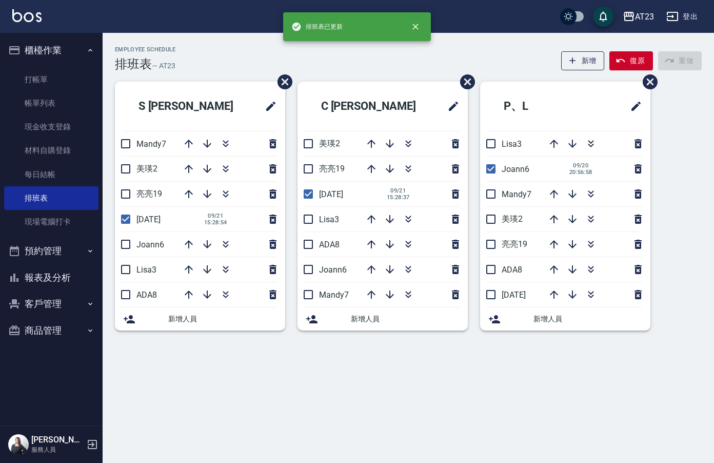
click at [488, 295] on input "checkbox" at bounding box center [491, 295] width 22 height 22
checkbox input "true"
click at [486, 175] on input "checkbox" at bounding box center [491, 169] width 22 height 22
checkbox input "false"
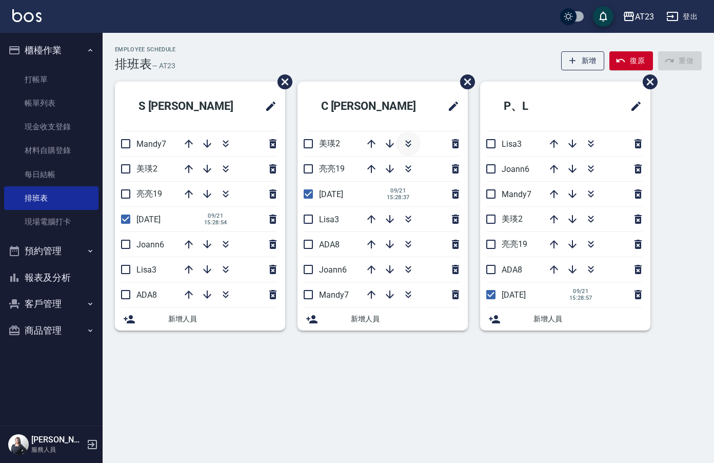
click at [410, 140] on icon "button" at bounding box center [408, 143] width 12 height 12
